Goal: Task Accomplishment & Management: Manage account settings

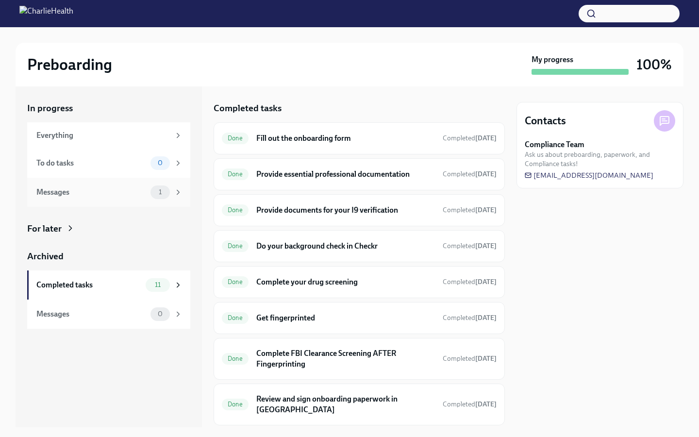
click at [167, 184] on div "Messages 1" at bounding box center [108, 192] width 163 height 29
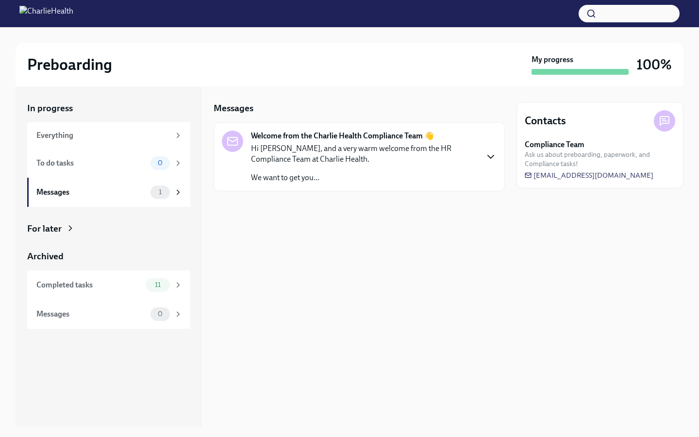
click at [490, 155] on icon "button" at bounding box center [491, 157] width 12 height 12
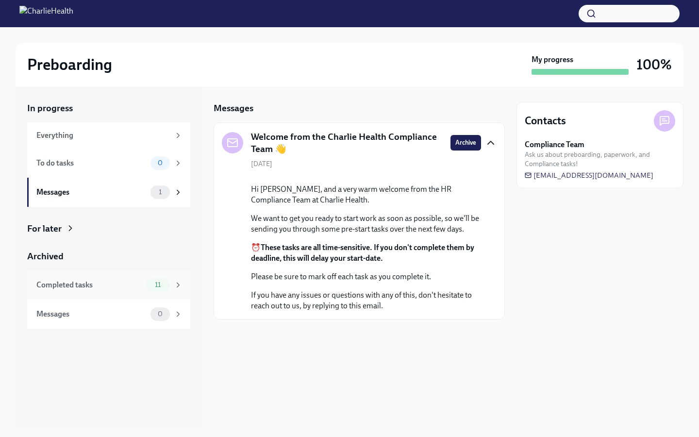
click at [164, 282] on span "11" at bounding box center [157, 284] width 17 height 7
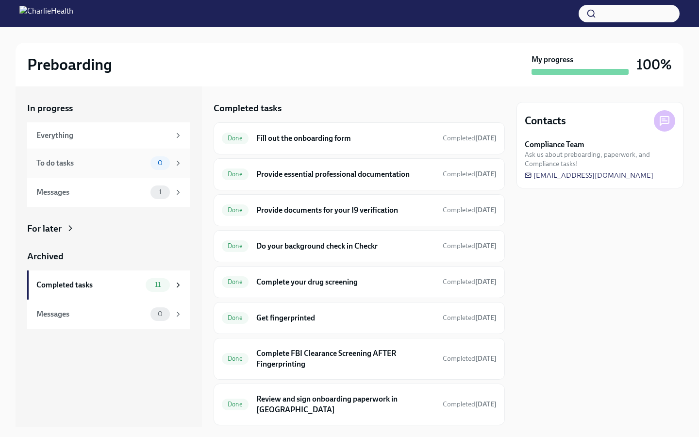
click at [173, 166] on div "0" at bounding box center [167, 163] width 32 height 14
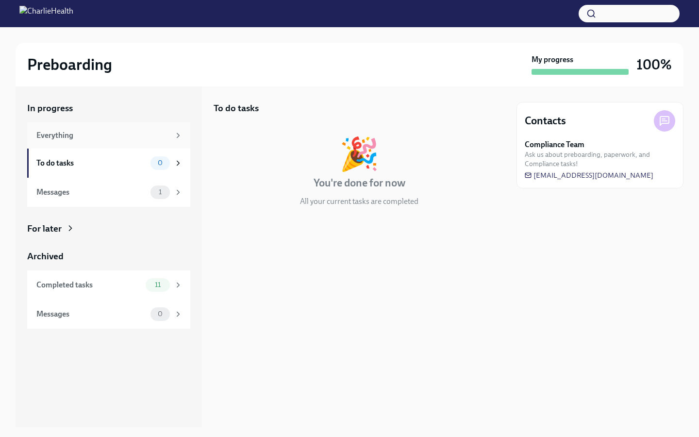
click at [168, 127] on div "Everything" at bounding box center [108, 135] width 163 height 26
